Goal: Find specific page/section: Find specific page/section

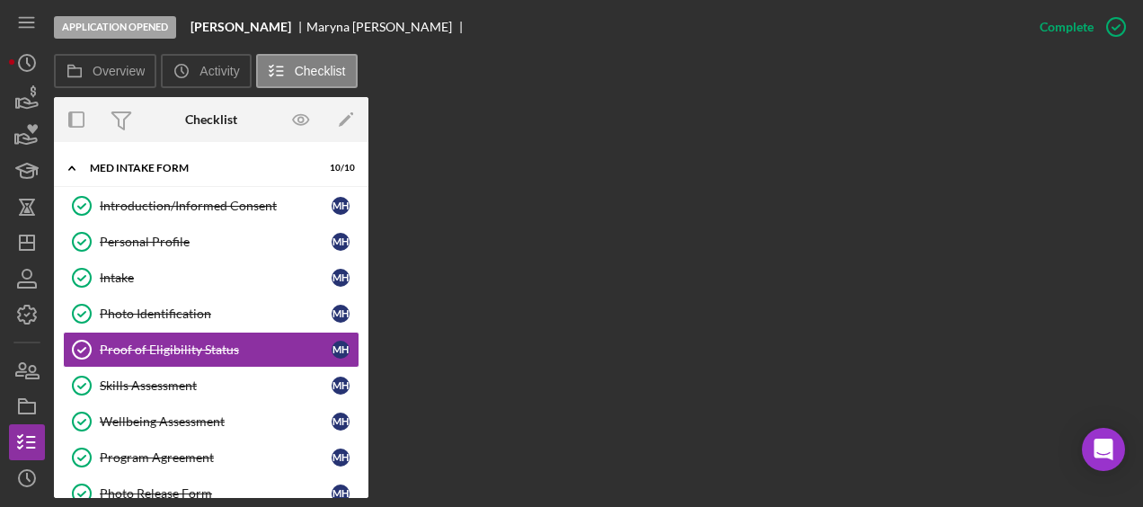
scroll to position [22, 0]
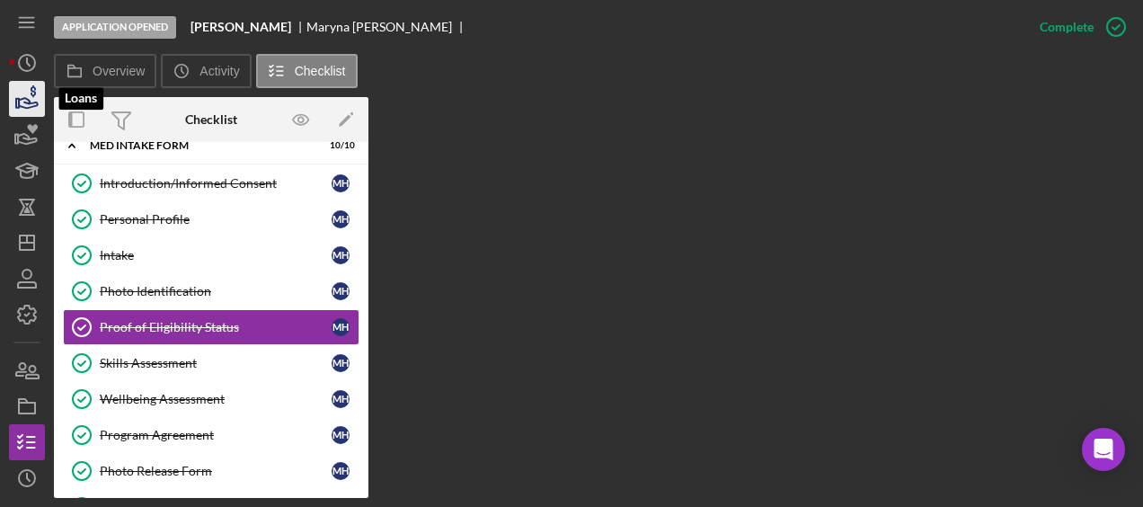
click at [35, 98] on icon "button" at bounding box center [26, 98] width 45 height 45
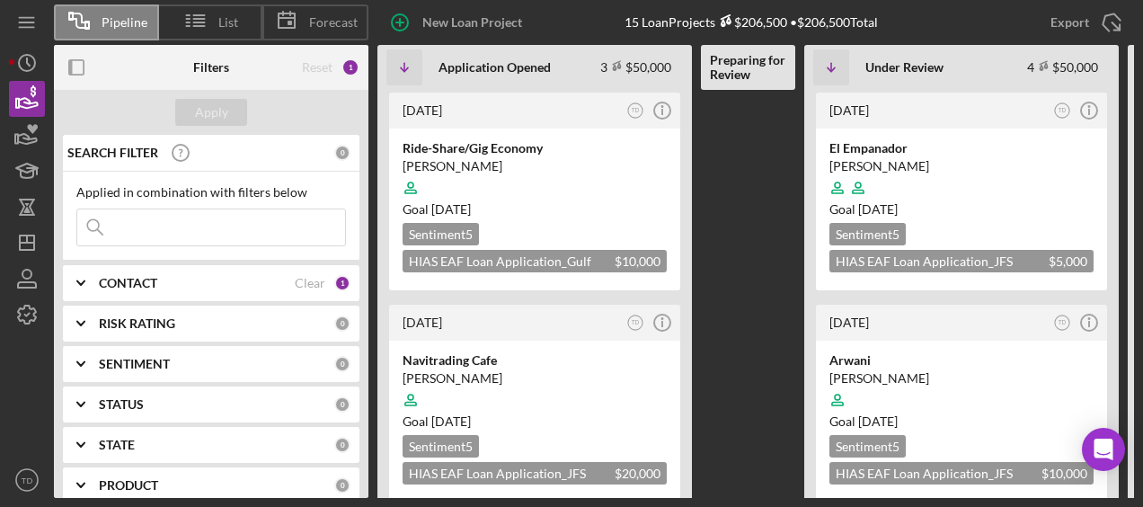
click at [250, 284] on div "CONTACT" at bounding box center [197, 283] width 196 height 14
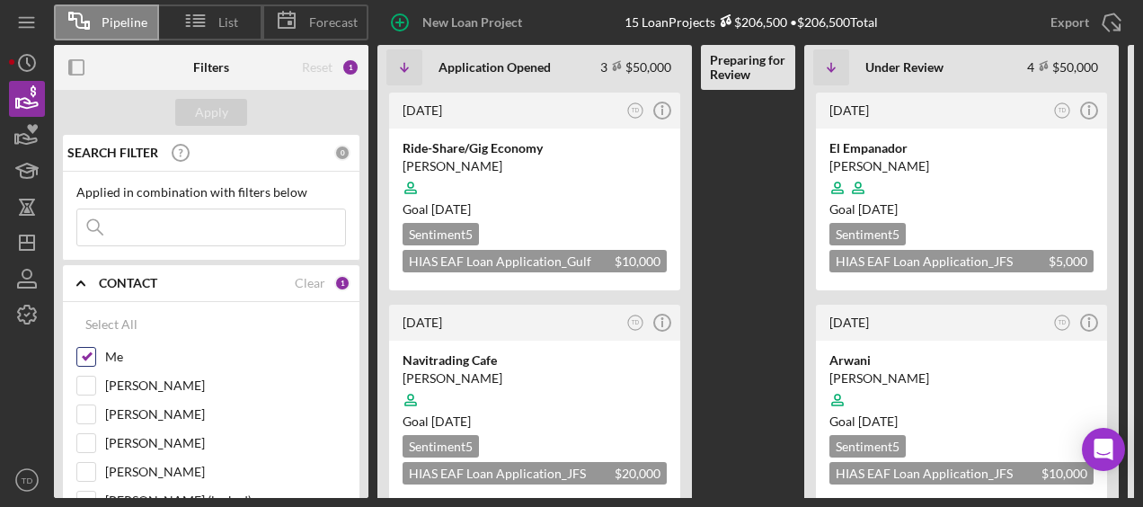
click at [98, 350] on div "Me" at bounding box center [211, 361] width 270 height 29
click at [90, 352] on input "Me" at bounding box center [86, 357] width 18 height 18
checkbox input "false"
click at [164, 235] on input at bounding box center [211, 227] width 268 height 36
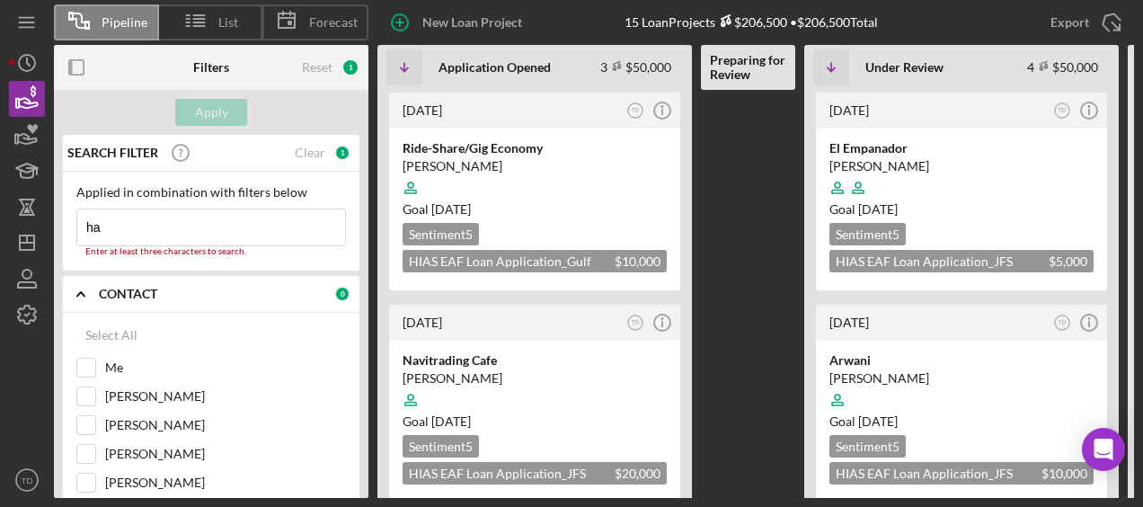
type input "ha"
